Goal: Task Accomplishment & Management: Manage account settings

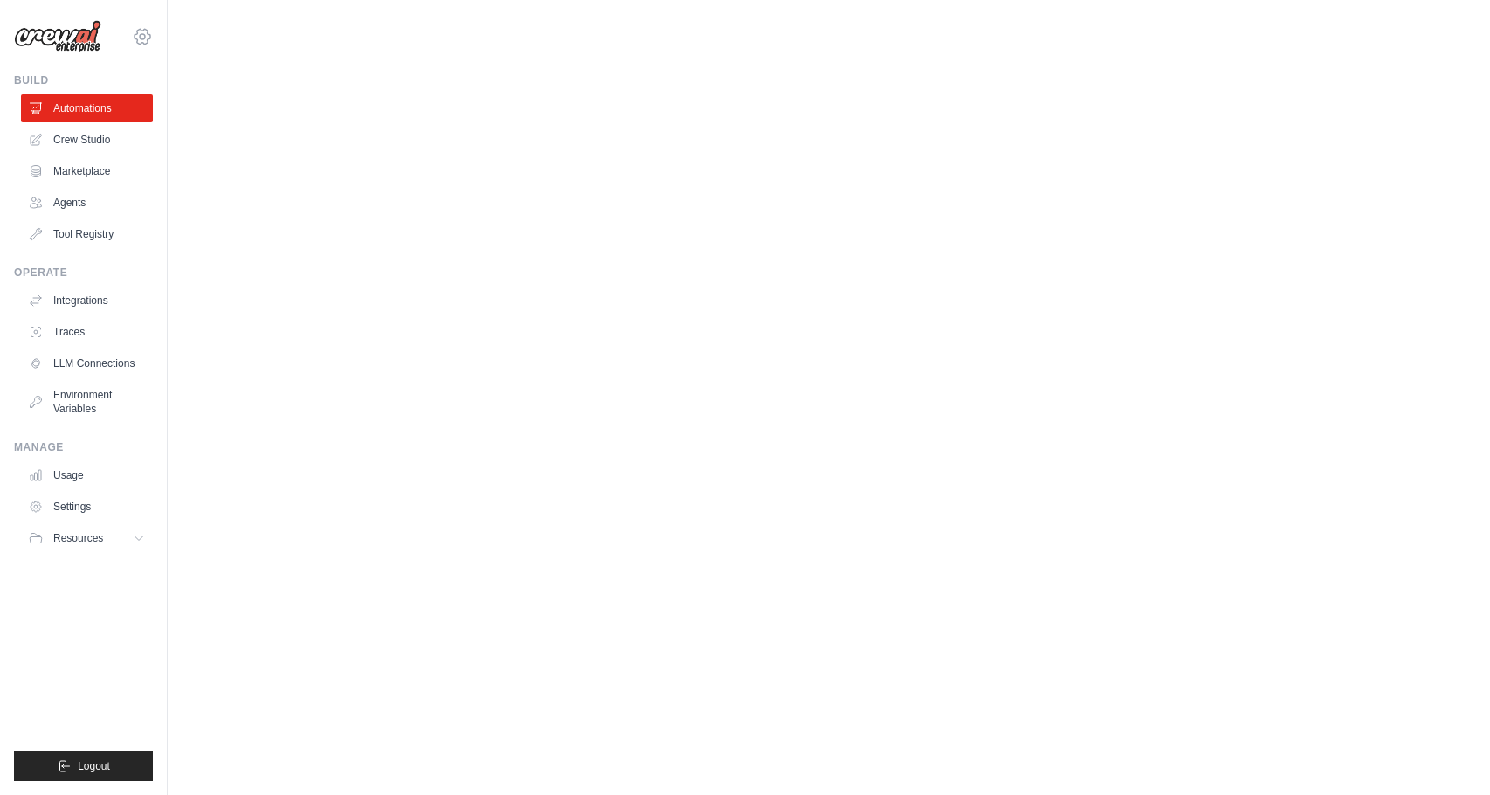
click at [141, 30] on icon at bounding box center [143, 36] width 16 height 15
click at [121, 114] on link "Settings" at bounding box center [143, 117] width 154 height 31
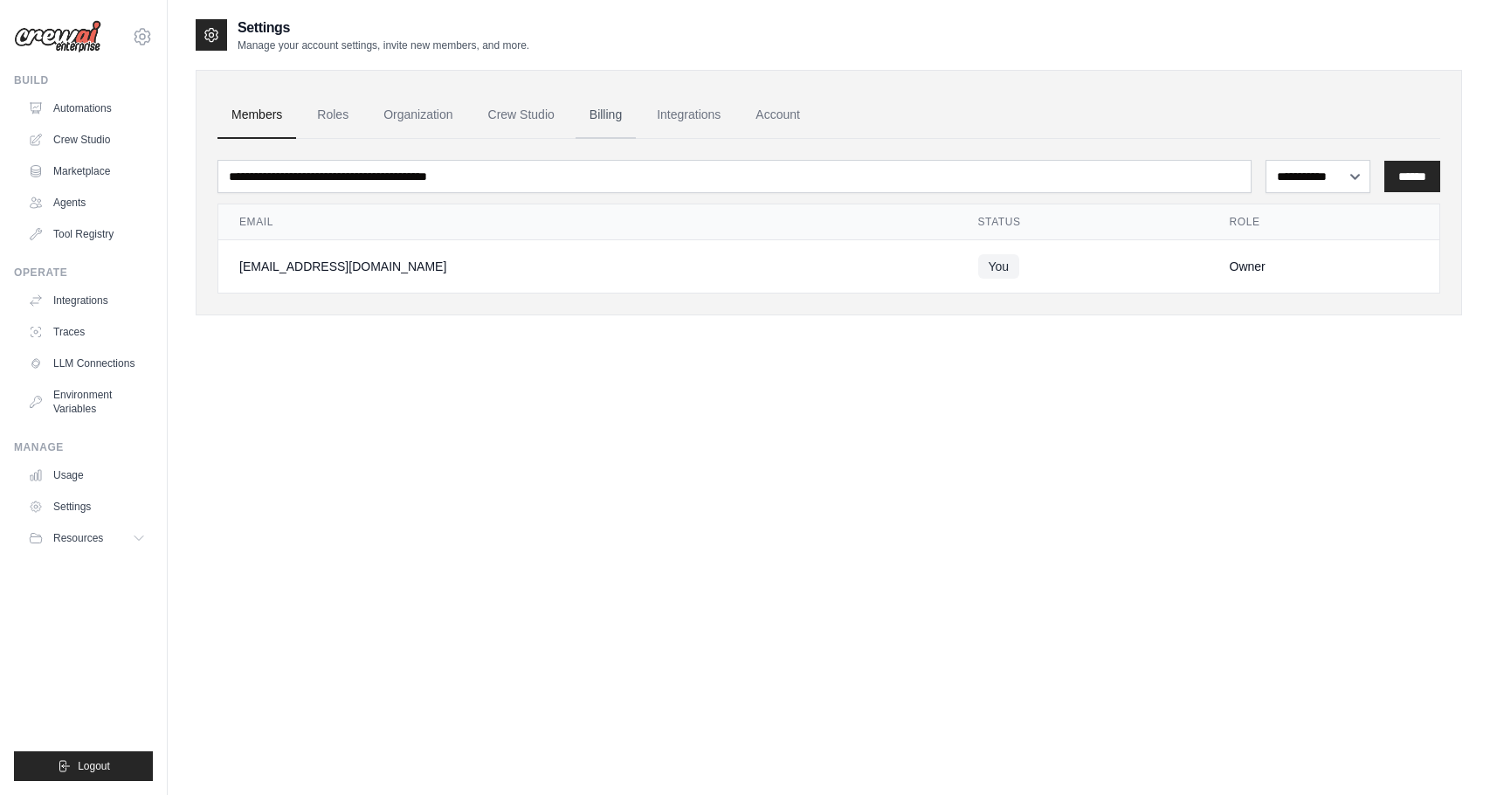
click at [604, 103] on link "Billing" at bounding box center [606, 115] width 60 height 47
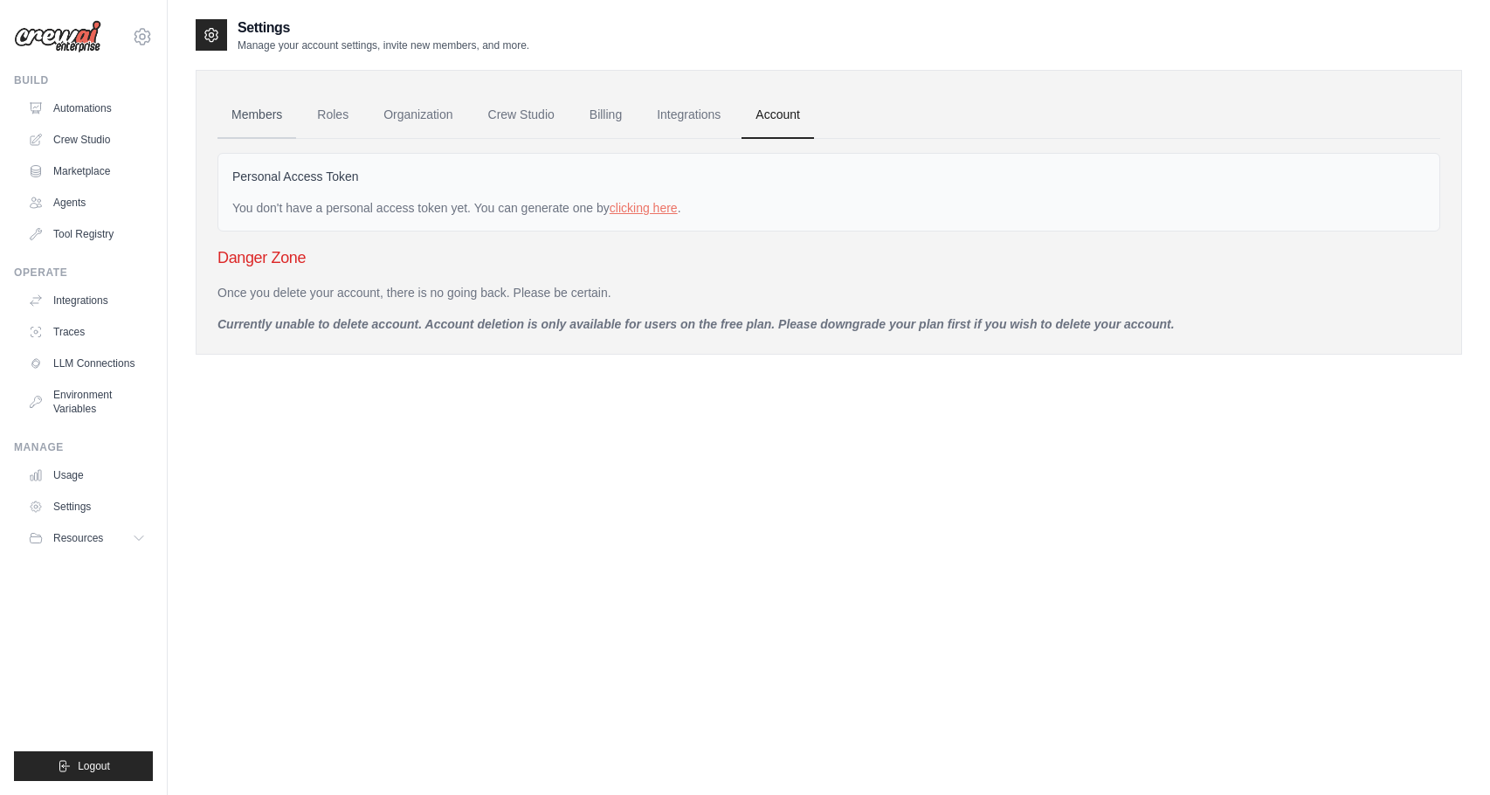
click at [276, 120] on link "Members" at bounding box center [257, 115] width 79 height 47
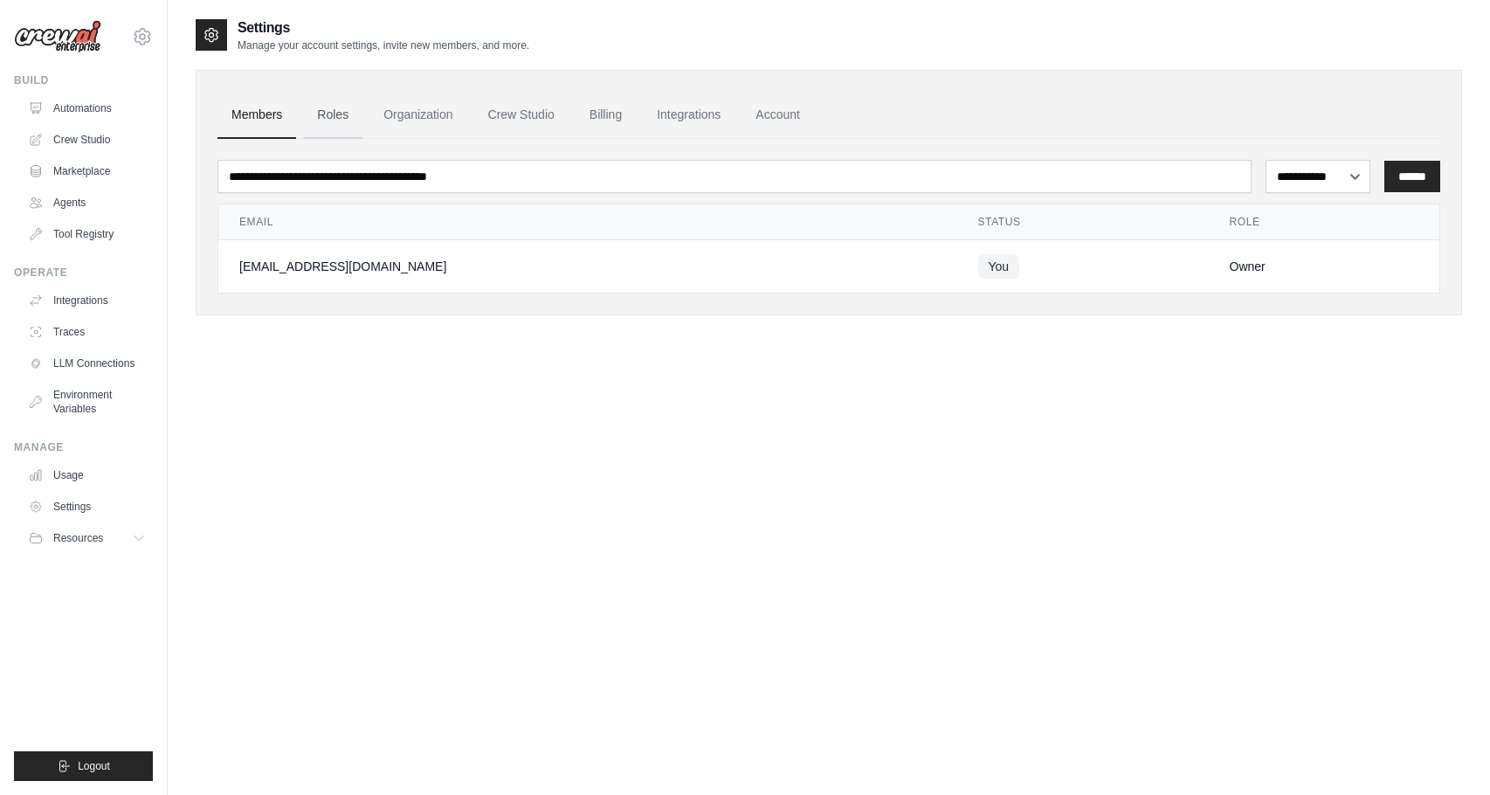
click at [328, 120] on link "Roles" at bounding box center [332, 115] width 59 height 47
